Goal: Task Accomplishment & Management: Manage account settings

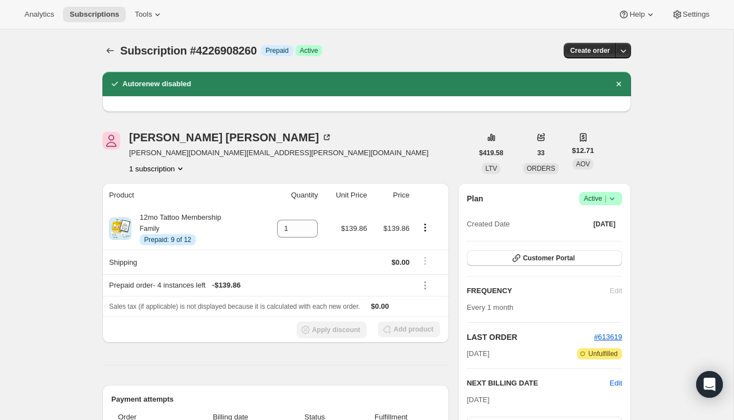
click at [115, 42] on div "Subscription #4226908260. This page is ready Subscription #4226908260 Info Prep…" at bounding box center [366, 51] width 529 height 42
click at [115, 48] on icon "Subscriptions" at bounding box center [110, 50] width 11 height 11
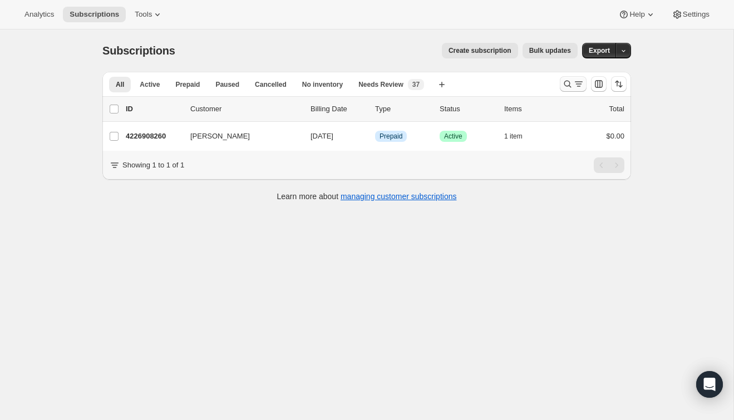
click at [569, 80] on icon "Search and filter results" at bounding box center [567, 83] width 11 height 11
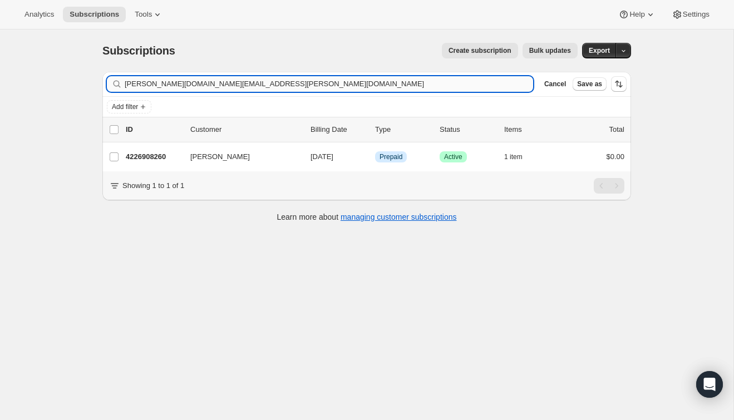
click at [503, 84] on input "[PERSON_NAME][DOMAIN_NAME][EMAIL_ADDRESS][PERSON_NAME][DOMAIN_NAME]" at bounding box center [329, 84] width 409 height 16
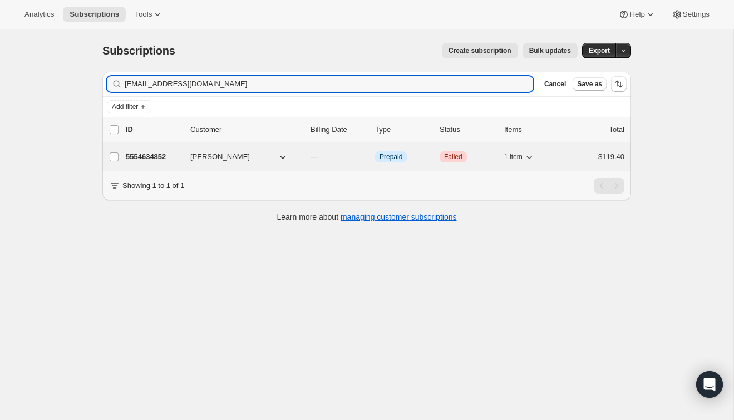
type input "haencj@yahoo.com"
click at [579, 158] on div "$119.40" at bounding box center [597, 156] width 56 height 11
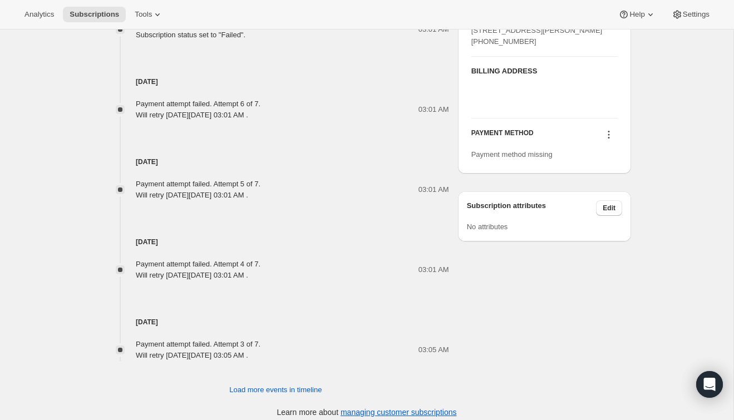
scroll to position [533, 0]
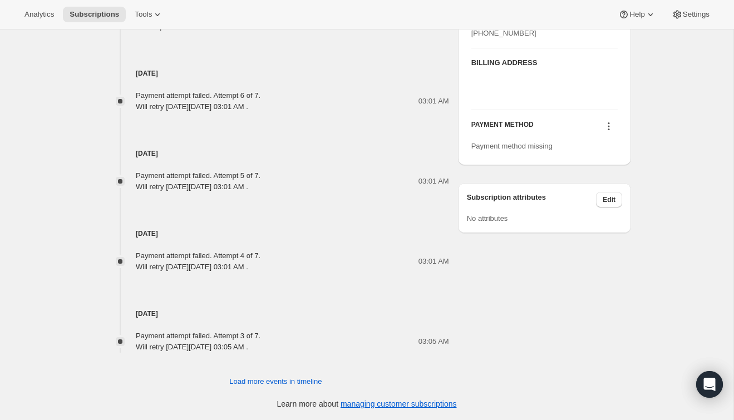
click at [607, 132] on icon at bounding box center [608, 126] width 11 height 11
click at [608, 197] on span "Add credit card" at bounding box center [592, 199] width 48 height 8
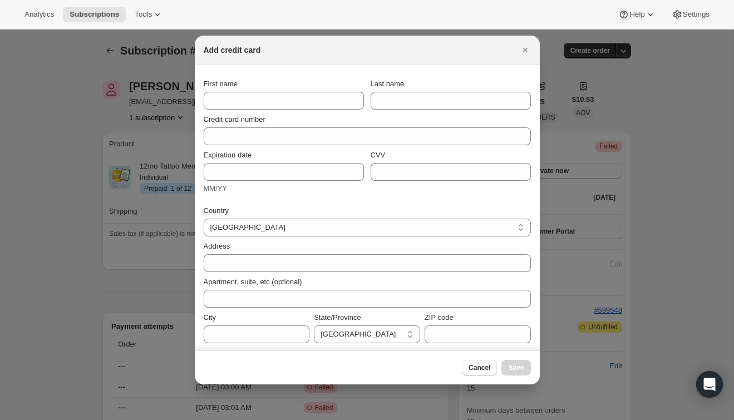
scroll to position [0, 0]
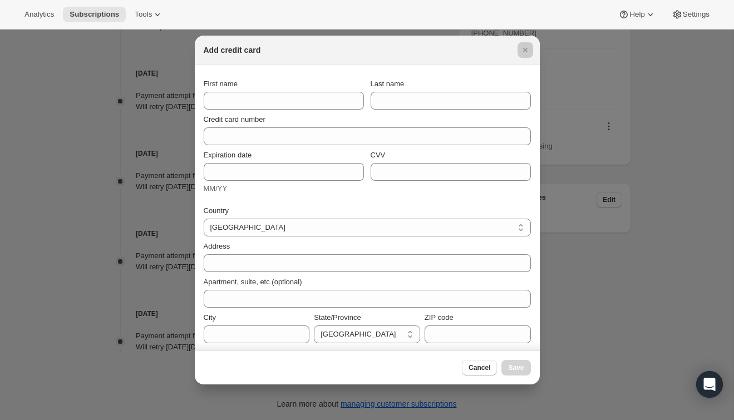
click at [590, 153] on div at bounding box center [367, 210] width 734 height 420
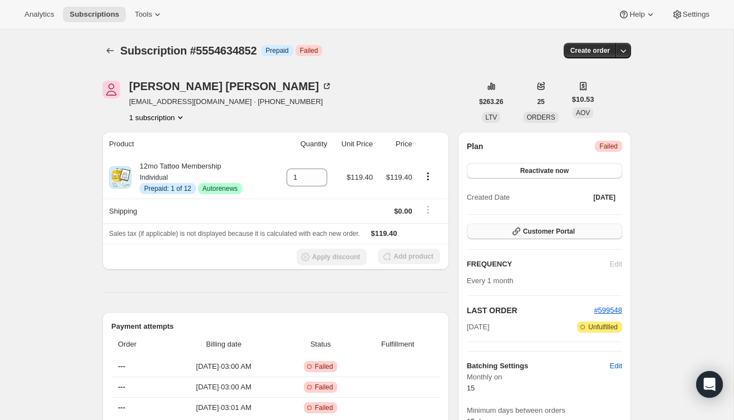
click at [500, 234] on button "Customer Portal" at bounding box center [544, 232] width 155 height 16
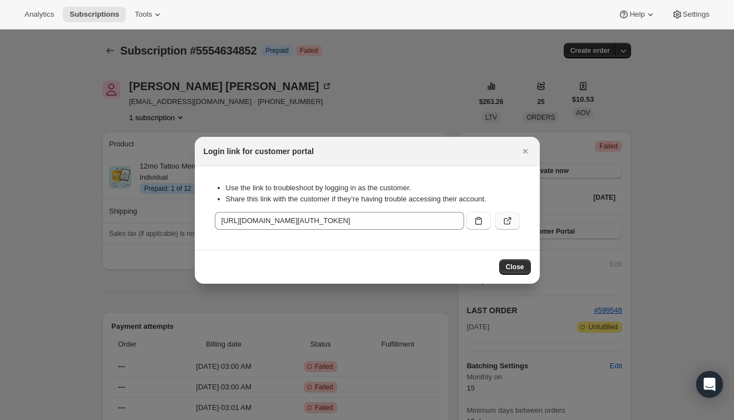
click at [507, 219] on icon ":r2u:" at bounding box center [507, 220] width 11 height 11
click at [524, 151] on icon "Close" at bounding box center [525, 151] width 4 height 4
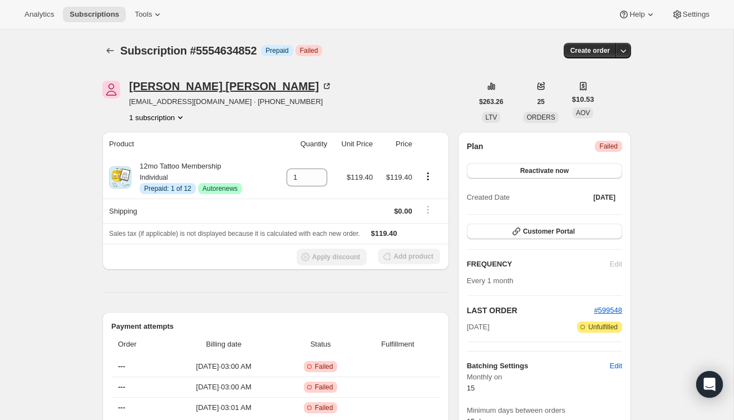
click at [321, 87] on icon at bounding box center [326, 86] width 11 height 11
click at [112, 58] on div "Subscription #5554634852. This page is ready Subscription #5554634852 Info Prep…" at bounding box center [366, 51] width 529 height 42
click at [112, 48] on icon "Subscriptions" at bounding box center [110, 50] width 11 height 11
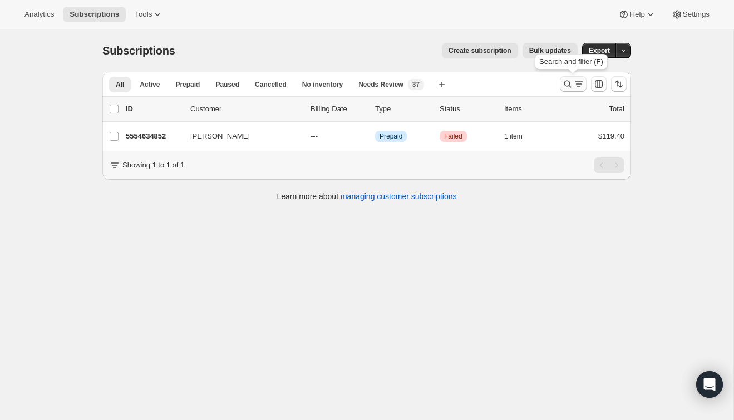
click at [573, 81] on icon "Search and filter results" at bounding box center [578, 83] width 11 height 11
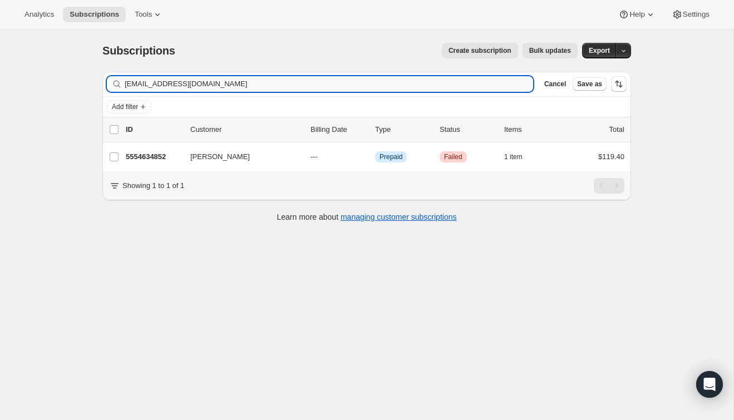
click at [489, 86] on input "haencj@yahoo.com" at bounding box center [329, 84] width 409 height 16
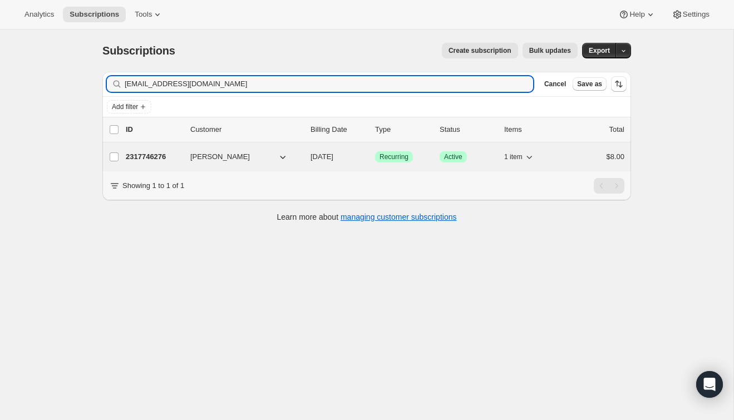
type input "marielenda3@gmail.com"
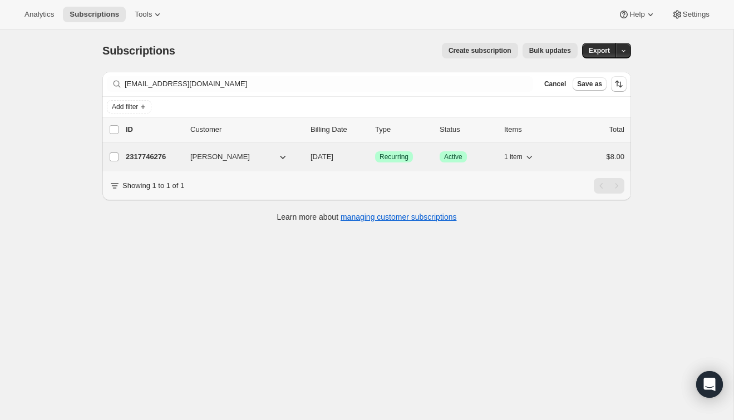
click at [563, 162] on div "2317746276 Marie Lenda 10/15/2025 Success Recurring Success Active 1 item $8.00" at bounding box center [375, 157] width 499 height 16
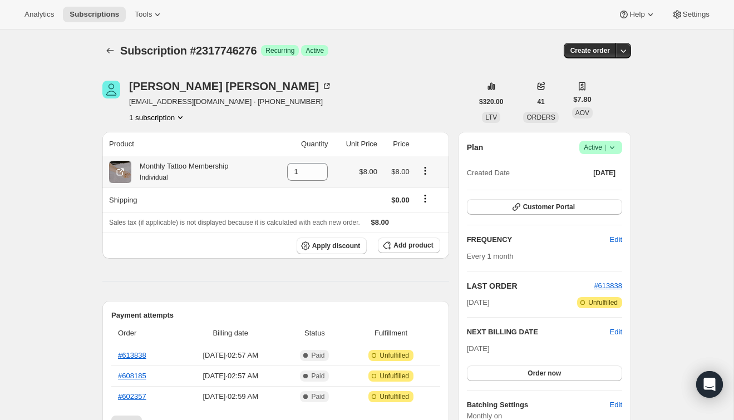
click at [424, 174] on icon "Product actions" at bounding box center [425, 170] width 11 height 11
click at [431, 191] on span "Swap variant" at bounding box center [426, 192] width 42 height 8
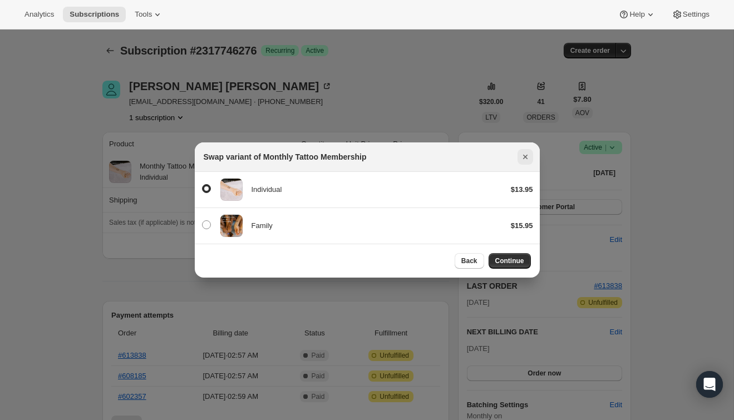
click at [523, 154] on icon "Close" at bounding box center [525, 156] width 11 height 11
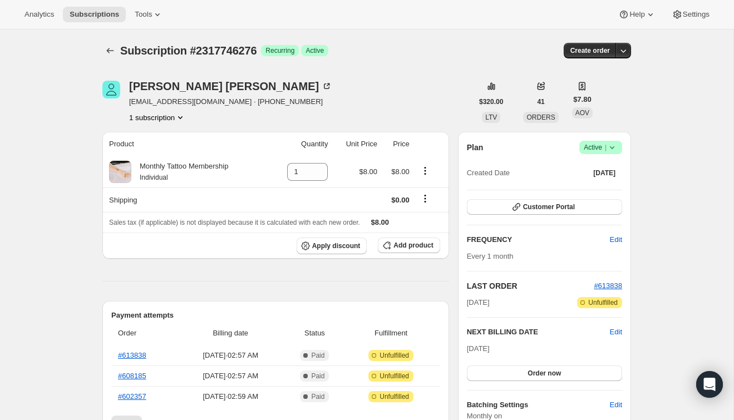
click at [422, 85] on div "Marie Lenda marielenda3@gmail.com · +14144608600 1 subscription" at bounding box center [287, 102] width 370 height 42
click at [407, 239] on button "Add product" at bounding box center [409, 246] width 62 height 16
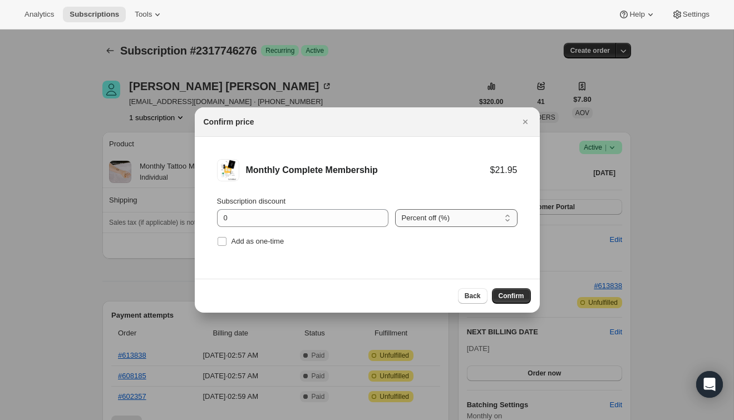
click at [421, 224] on select "Percent off (%) Amount off ($)" at bounding box center [456, 218] width 122 height 18
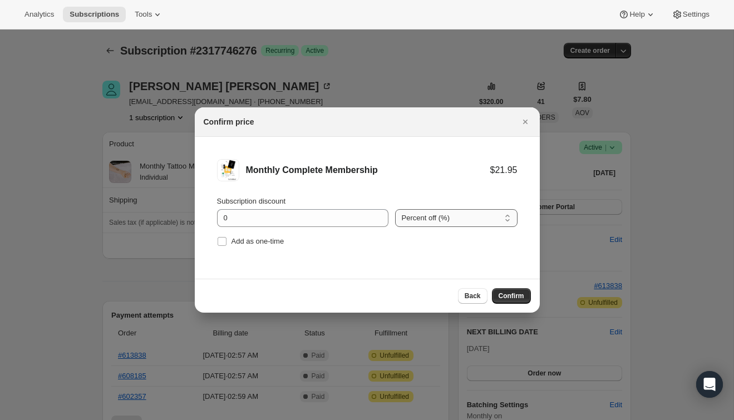
select select "fixed"
click at [395, 209] on select "Percent off (%) Amount off ($)" at bounding box center [456, 218] width 122 height 18
click at [330, 210] on input "0" at bounding box center [294, 218] width 155 height 18
click at [376, 213] on icon ":r89:" at bounding box center [380, 214] width 11 height 11
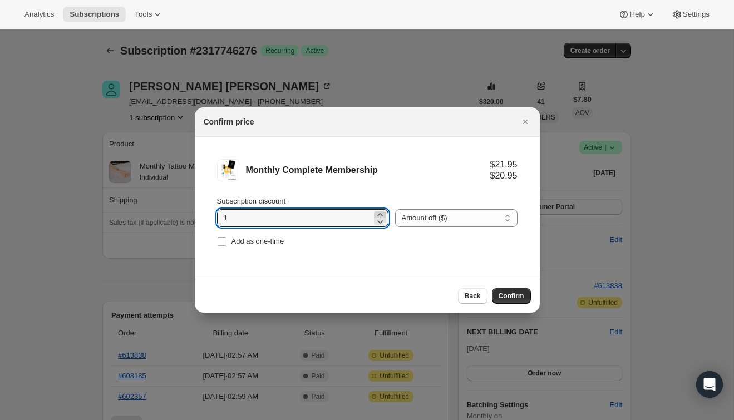
click at [376, 213] on icon ":r89:" at bounding box center [380, 214] width 11 height 11
type input "5"
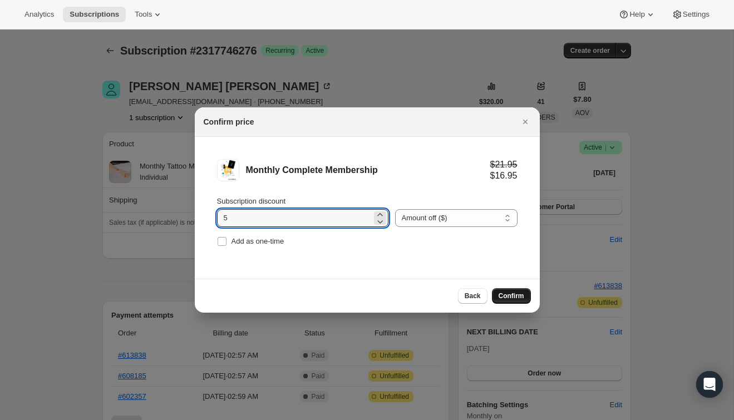
click at [512, 295] on span "Confirm" at bounding box center [512, 296] width 26 height 9
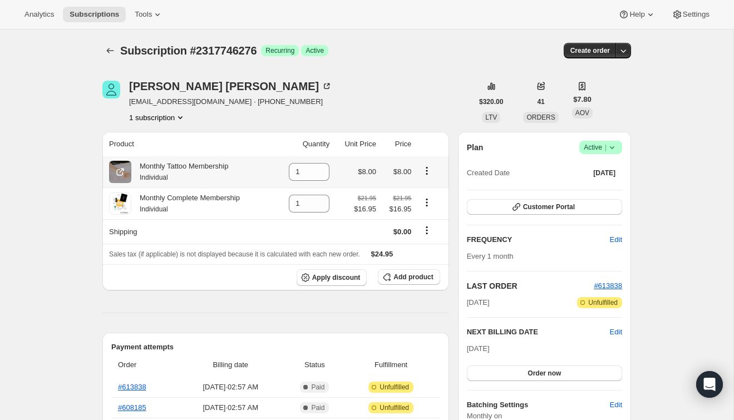
click at [429, 172] on icon "Product actions" at bounding box center [426, 170] width 11 height 11
click at [436, 190] on span "Remove" at bounding box center [427, 192] width 42 height 11
type input "0"
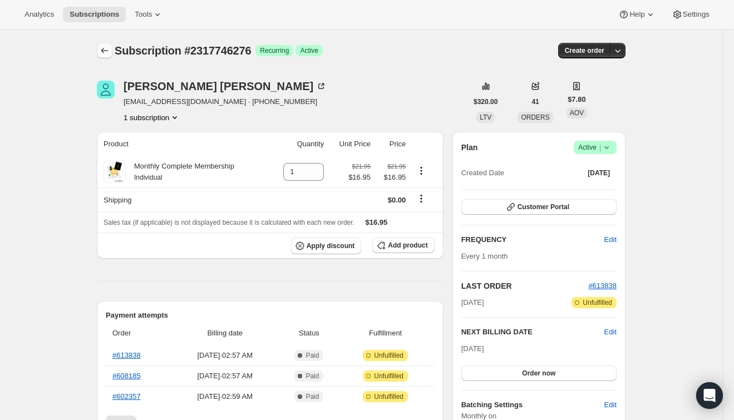
click at [108, 50] on icon "Subscriptions" at bounding box center [104, 50] width 11 height 11
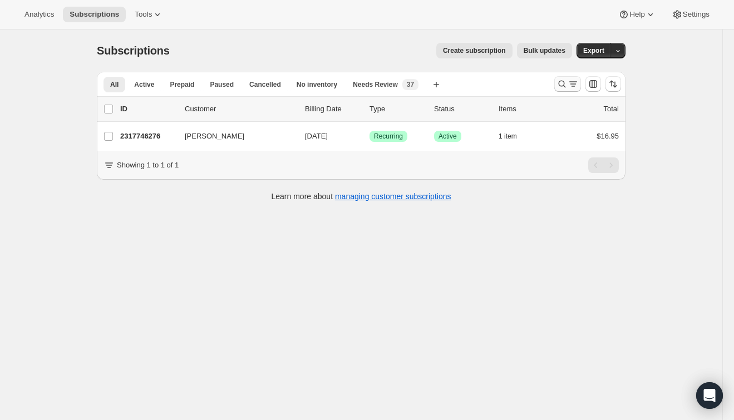
click at [567, 81] on icon "Search and filter results" at bounding box center [562, 83] width 11 height 11
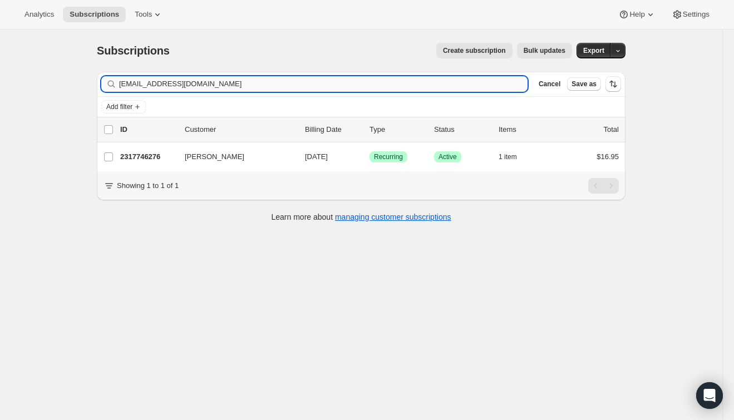
click at [462, 84] on input "marielenda3@gmail.com" at bounding box center [323, 84] width 409 height 16
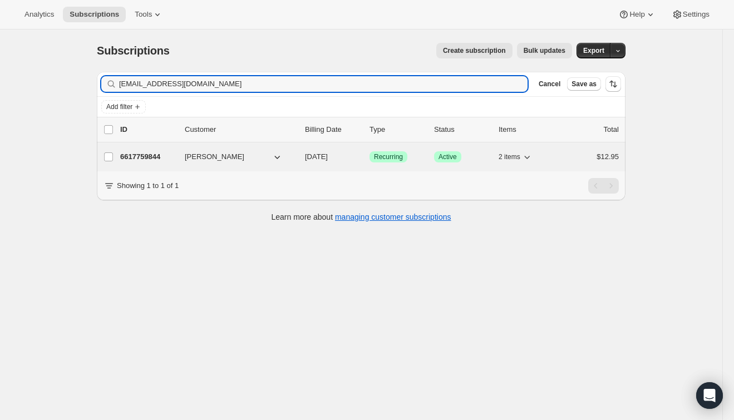
type input "wyalaska@gmail.com"
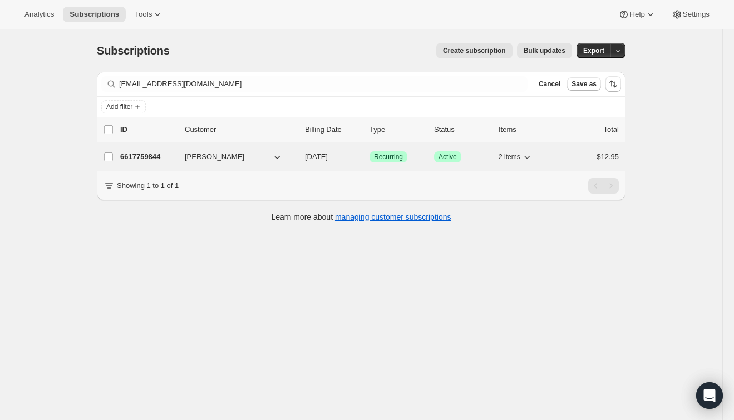
click at [584, 163] on div "6617759844 Wyatt Brown 10/15/2025 Success Recurring Success Active 2 items $12.…" at bounding box center [369, 157] width 499 height 16
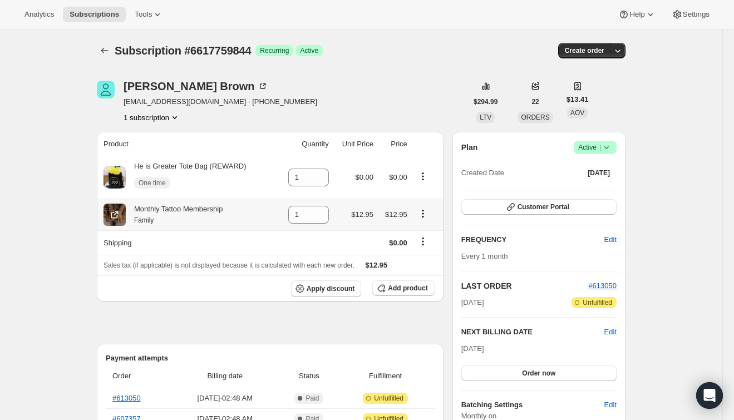
click at [425, 214] on icon "Product actions" at bounding box center [423, 213] width 11 height 11
click at [423, 235] on span "Swap variant" at bounding box center [423, 235] width 42 height 8
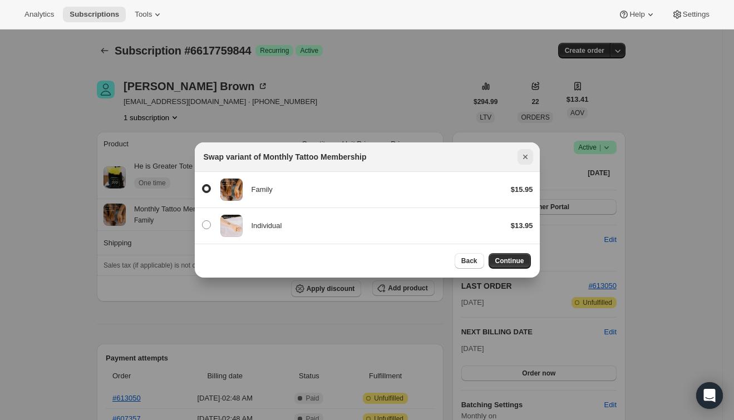
click at [527, 155] on icon "Close" at bounding box center [525, 157] width 4 height 4
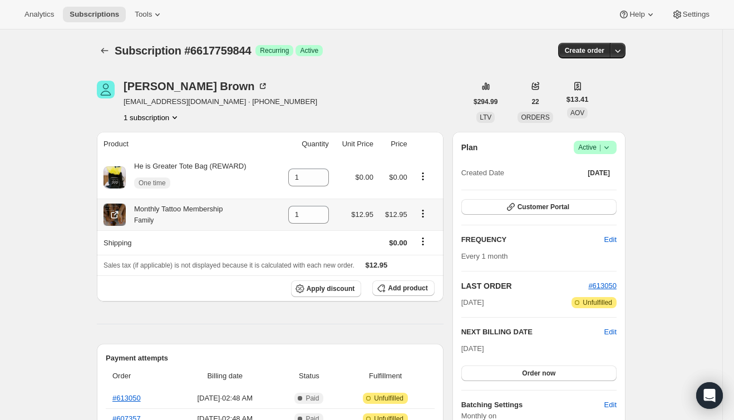
click at [421, 215] on icon "Product actions" at bounding box center [423, 213] width 11 height 11
click at [428, 230] on span "Swap variant" at bounding box center [423, 235] width 42 height 11
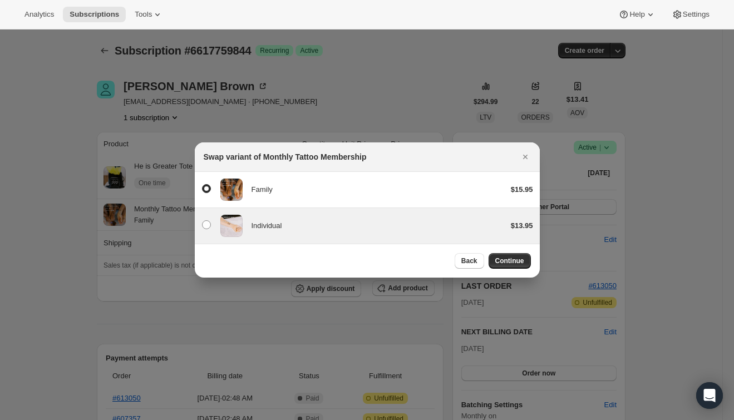
click at [400, 220] on div "Individual" at bounding box center [377, 225] width 251 height 11
radio input "false"
radio input "true"
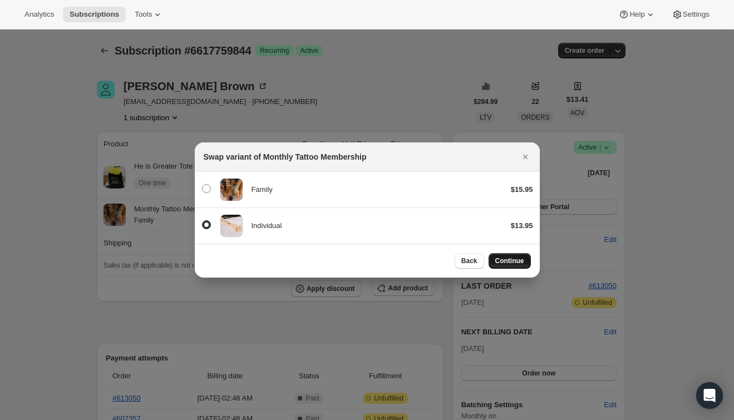
click at [510, 260] on span "Continue" at bounding box center [509, 261] width 29 height 9
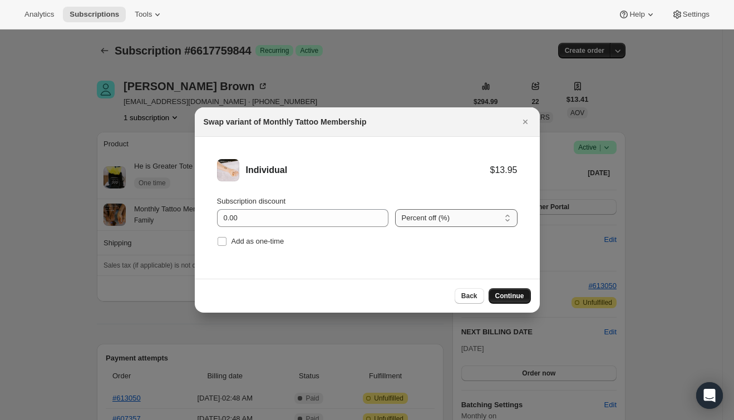
click at [419, 217] on select "Percent off (%) Amount off ($)" at bounding box center [456, 218] width 122 height 18
select select "fixed"
click at [395, 209] on select "Percent off (%) Amount off ($)" at bounding box center [456, 218] width 122 height 18
click at [342, 218] on input "0.00" at bounding box center [294, 218] width 155 height 18
click at [375, 219] on icon ":r6t:" at bounding box center [380, 221] width 11 height 11
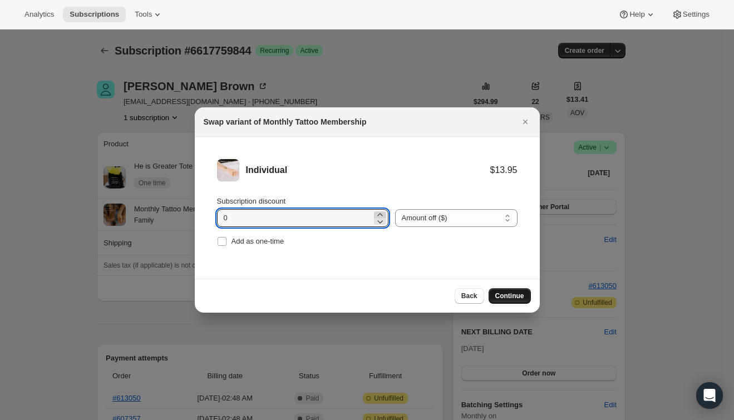
click at [377, 213] on icon ":r6t:" at bounding box center [379, 214] width 5 height 3
type input "4"
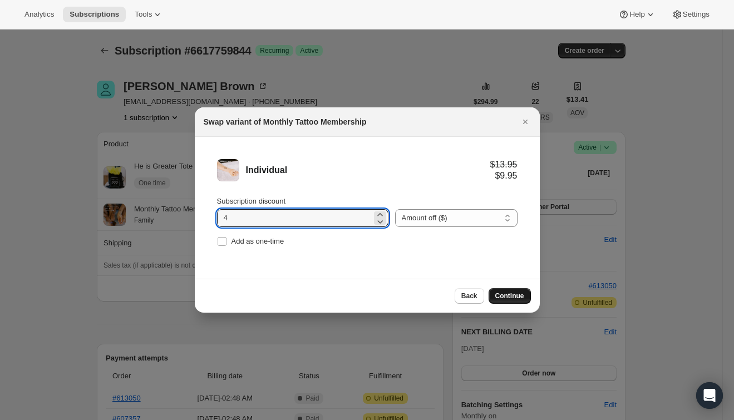
click at [518, 294] on span "Continue" at bounding box center [509, 296] width 29 height 9
